Goal: Task Accomplishment & Management: Manage account settings

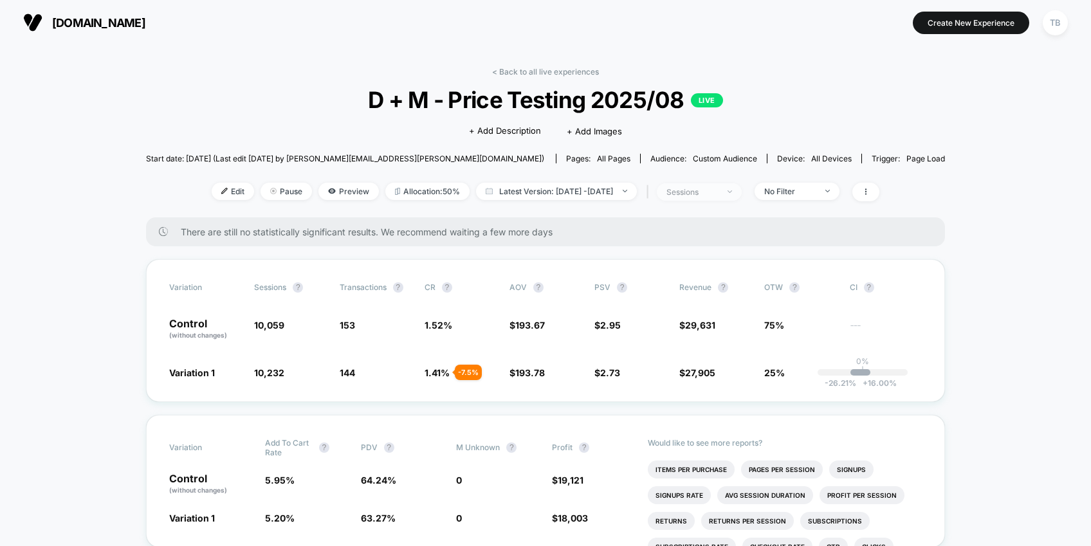
click at [741, 193] on span "sessions" at bounding box center [699, 191] width 85 height 17
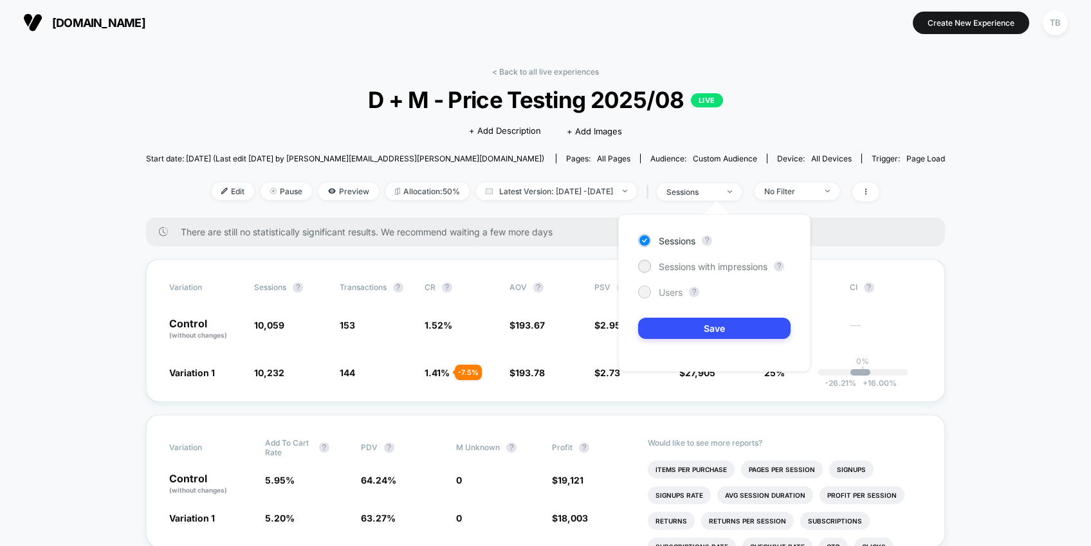
click at [648, 294] on div at bounding box center [644, 292] width 10 height 10
click at [714, 325] on button "Save" at bounding box center [714, 328] width 152 height 21
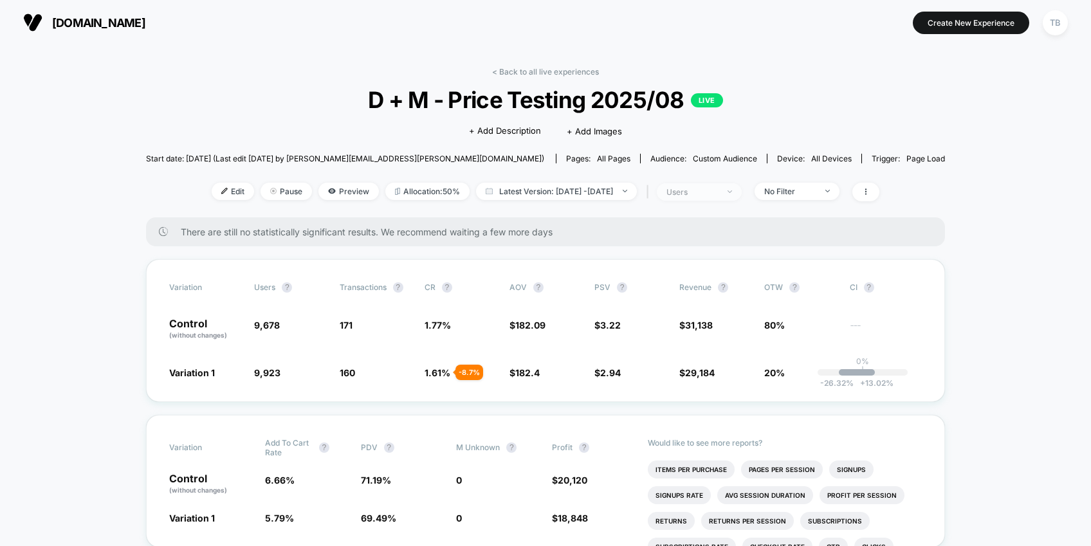
click at [741, 195] on span "users" at bounding box center [699, 191] width 85 height 17
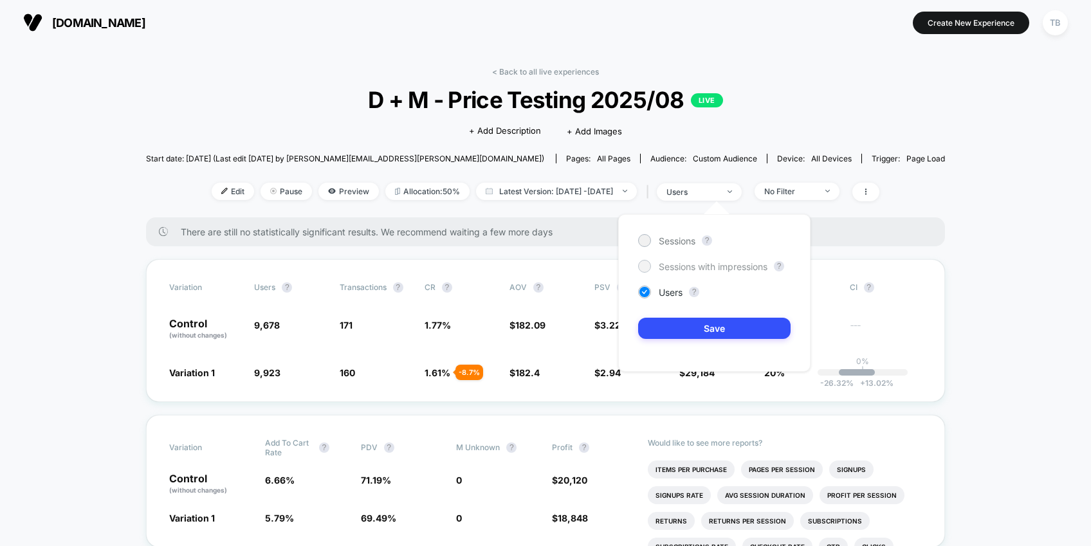
click at [701, 265] on span "Sessions with impressions" at bounding box center [712, 266] width 109 height 11
click at [709, 327] on button "Save" at bounding box center [714, 328] width 152 height 21
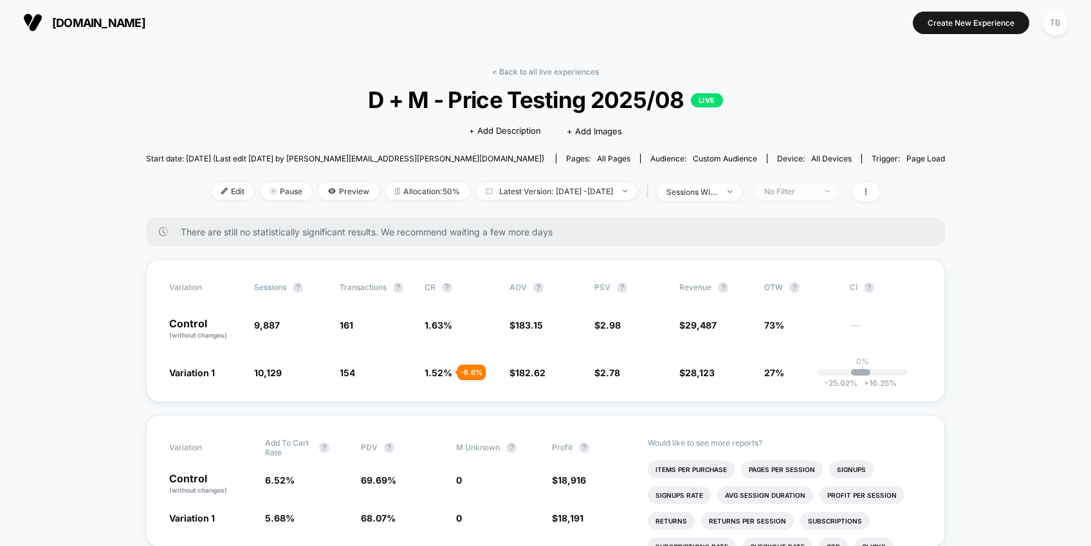
click at [818, 190] on span "No Filter" at bounding box center [796, 191] width 85 height 17
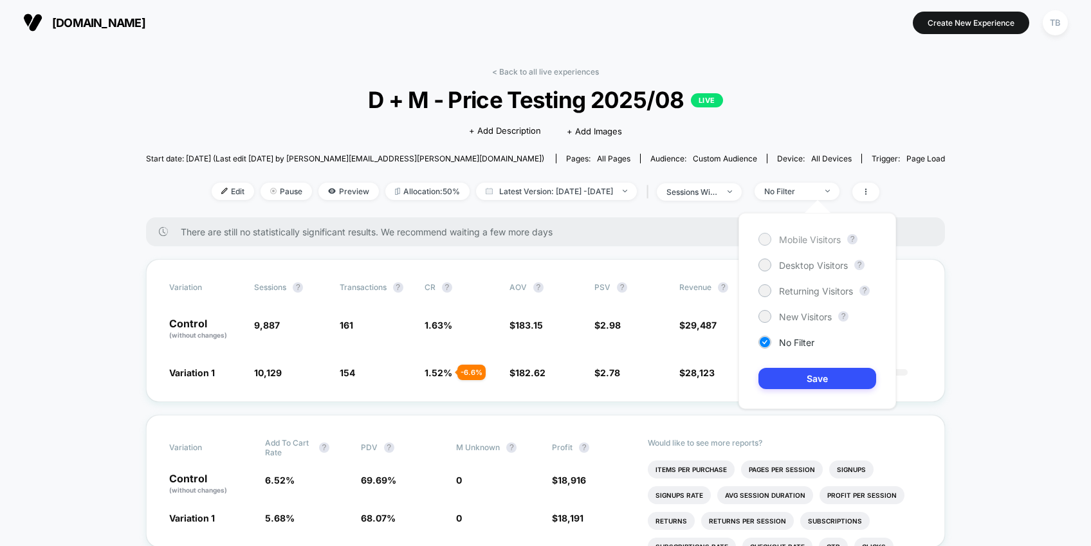
click at [765, 239] on div at bounding box center [764, 239] width 10 height 10
click at [811, 378] on button "Save" at bounding box center [817, 378] width 118 height 21
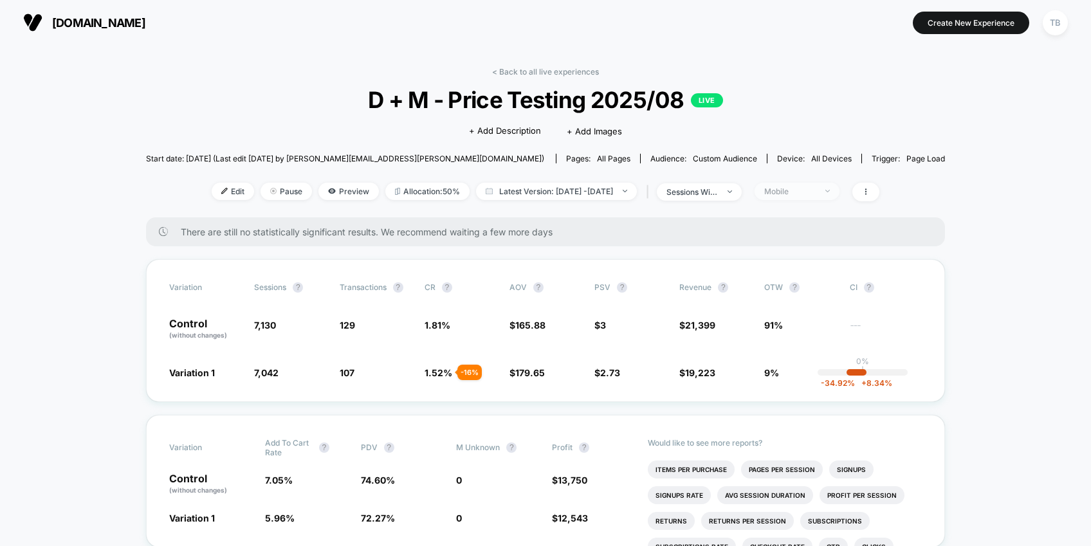
click at [815, 190] on div "Mobile" at bounding box center [789, 191] width 51 height 10
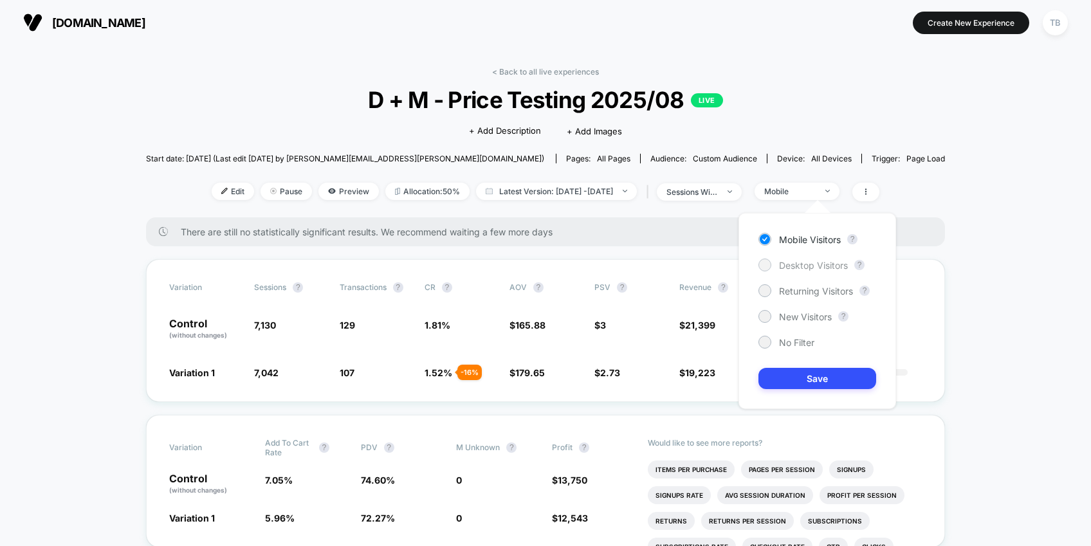
click at [802, 265] on span "Desktop Visitors" at bounding box center [813, 265] width 69 height 11
click at [806, 372] on button "Save" at bounding box center [817, 378] width 118 height 21
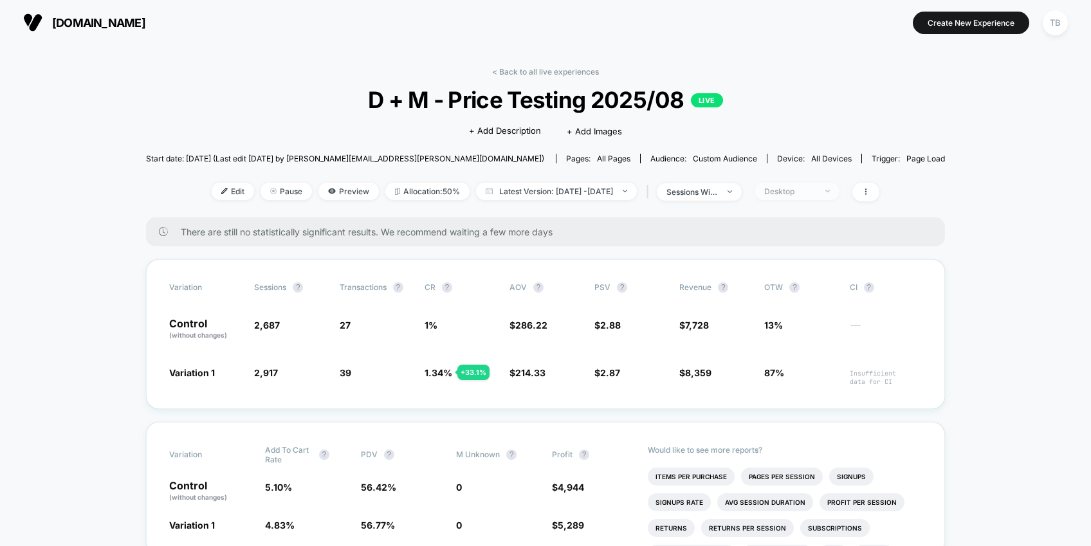
click at [818, 185] on span "Desktop" at bounding box center [796, 191] width 85 height 17
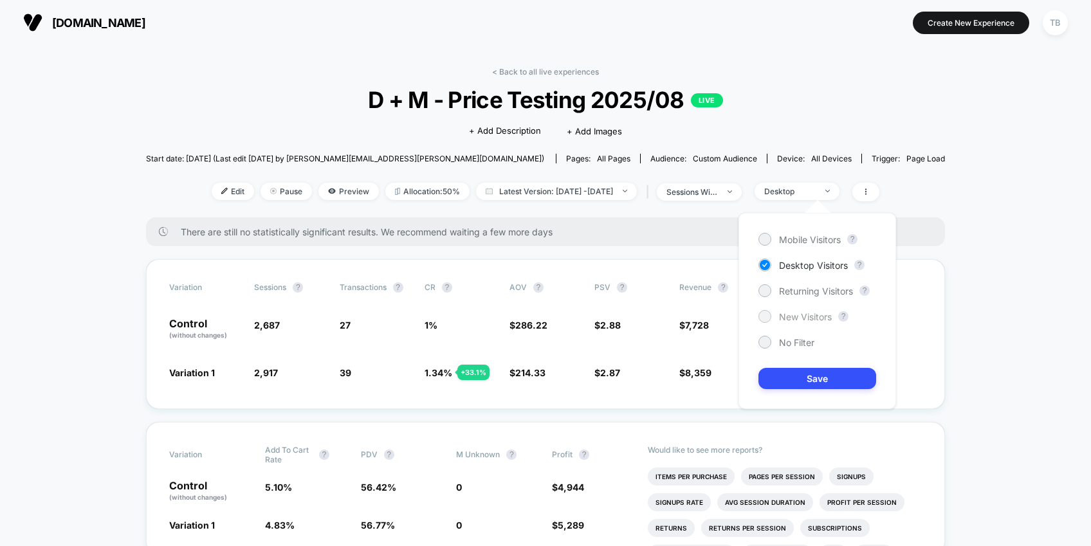
click at [765, 313] on div at bounding box center [764, 316] width 10 height 10
click at [816, 379] on button "Save" at bounding box center [817, 378] width 118 height 21
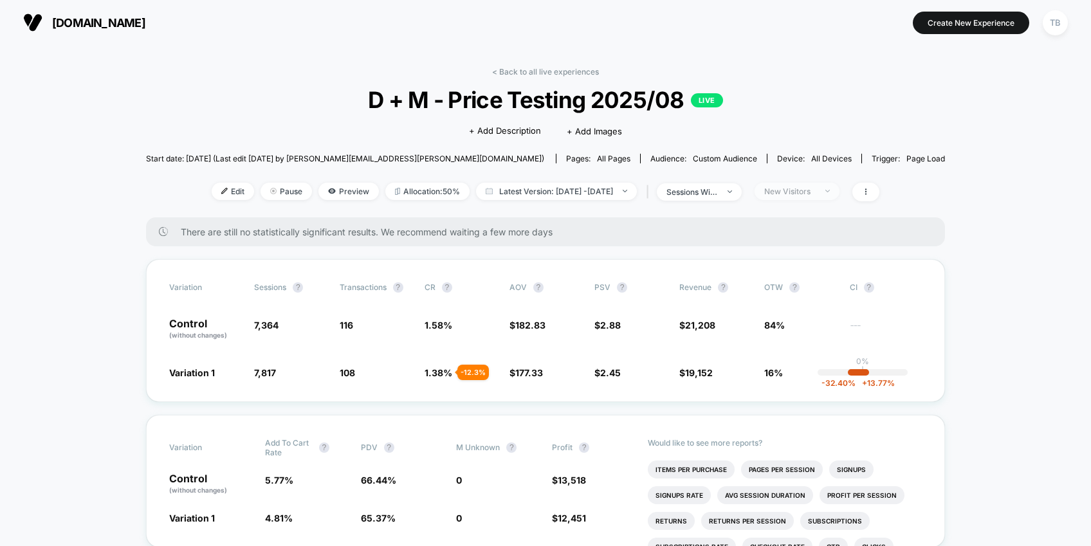
click at [815, 188] on div "New Visitors" at bounding box center [789, 191] width 51 height 10
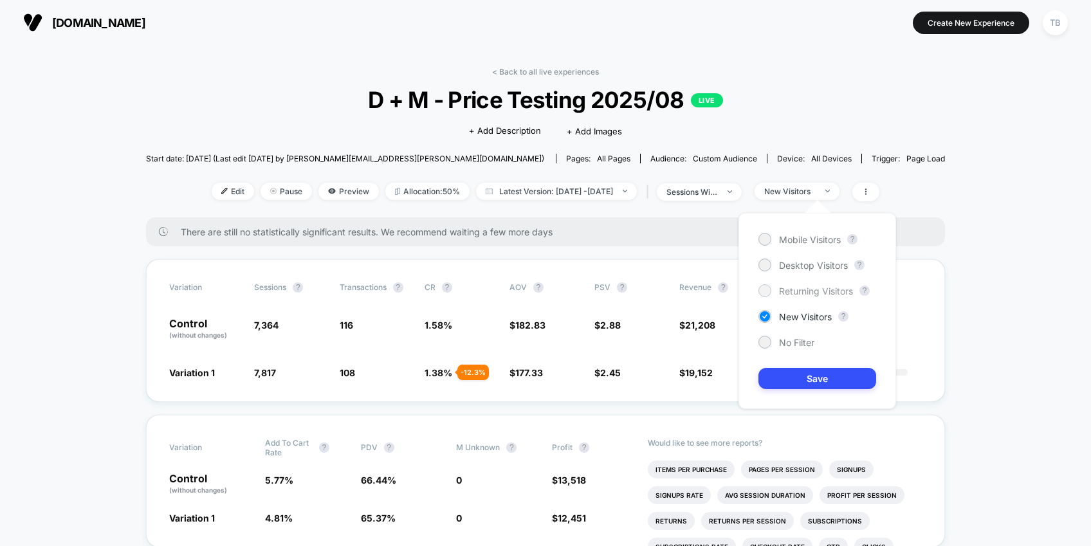
click at [801, 296] on span "Returning Visitors" at bounding box center [816, 290] width 74 height 11
click at [815, 376] on button "Save" at bounding box center [817, 378] width 118 height 21
